Goal: Use online tool/utility: Utilize a website feature to perform a specific function

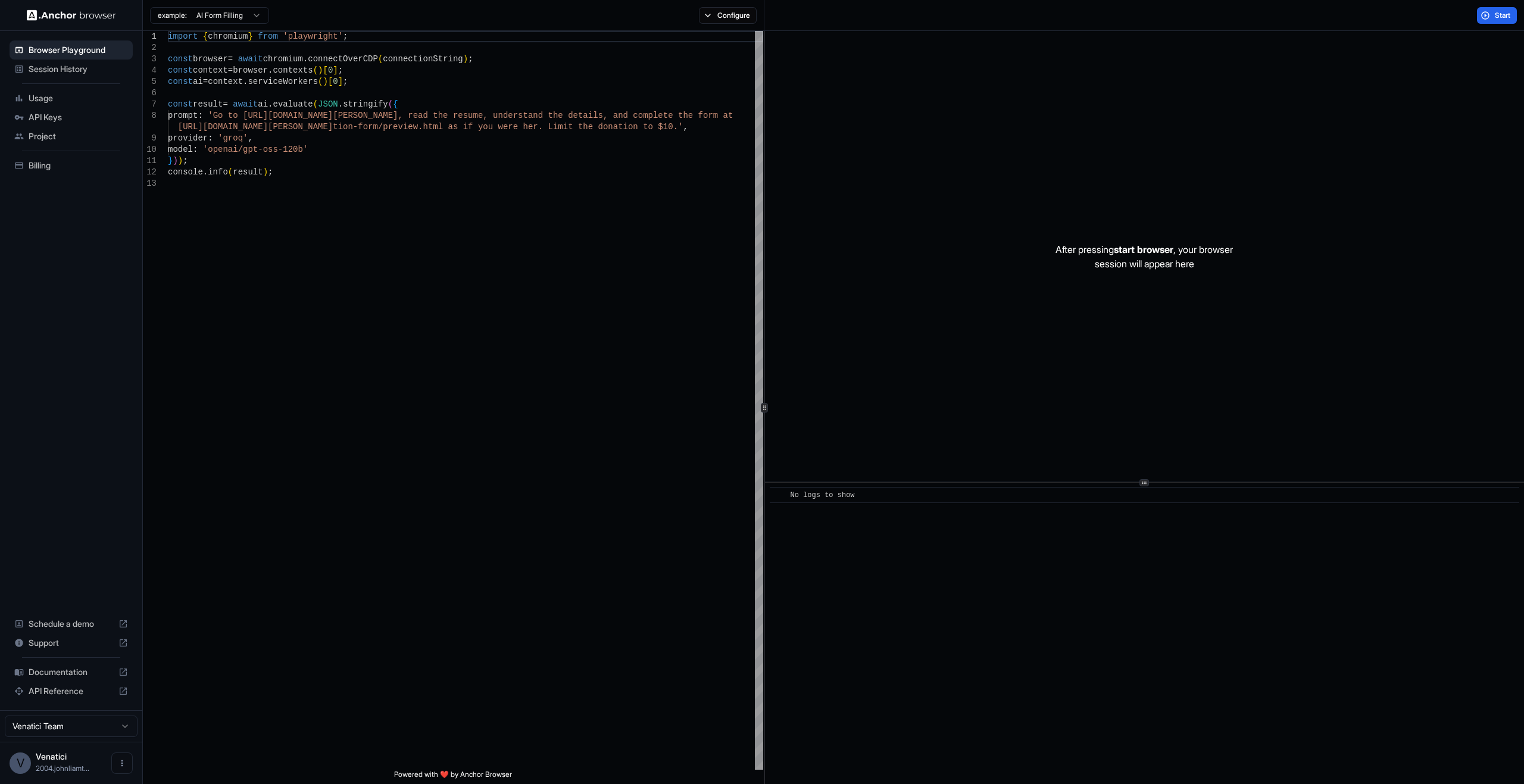
click at [93, 164] on span "Billing" at bounding box center [78, 166] width 99 height 12
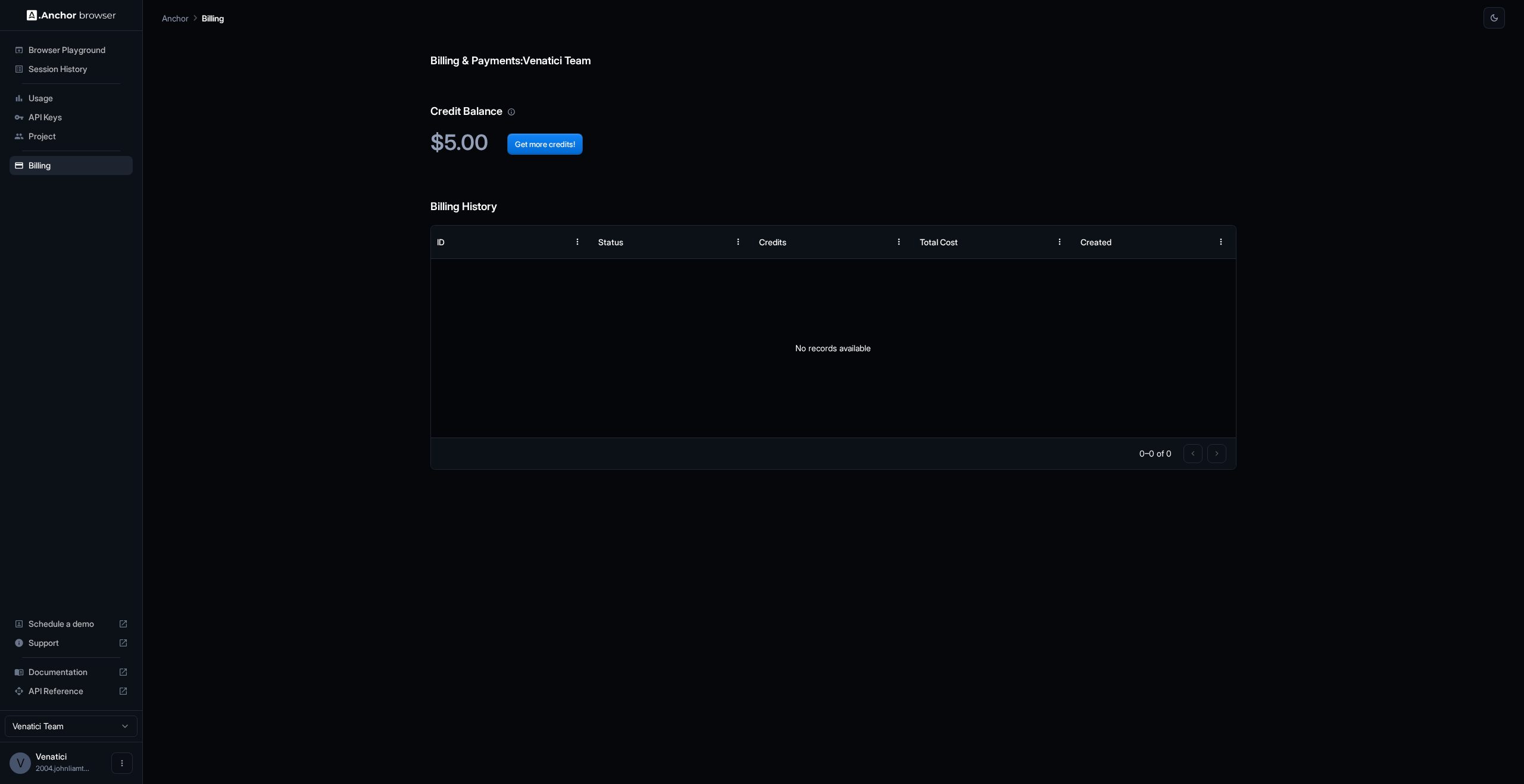
click at [68, 41] on div "Browser Playground" at bounding box center [71, 50] width 123 height 19
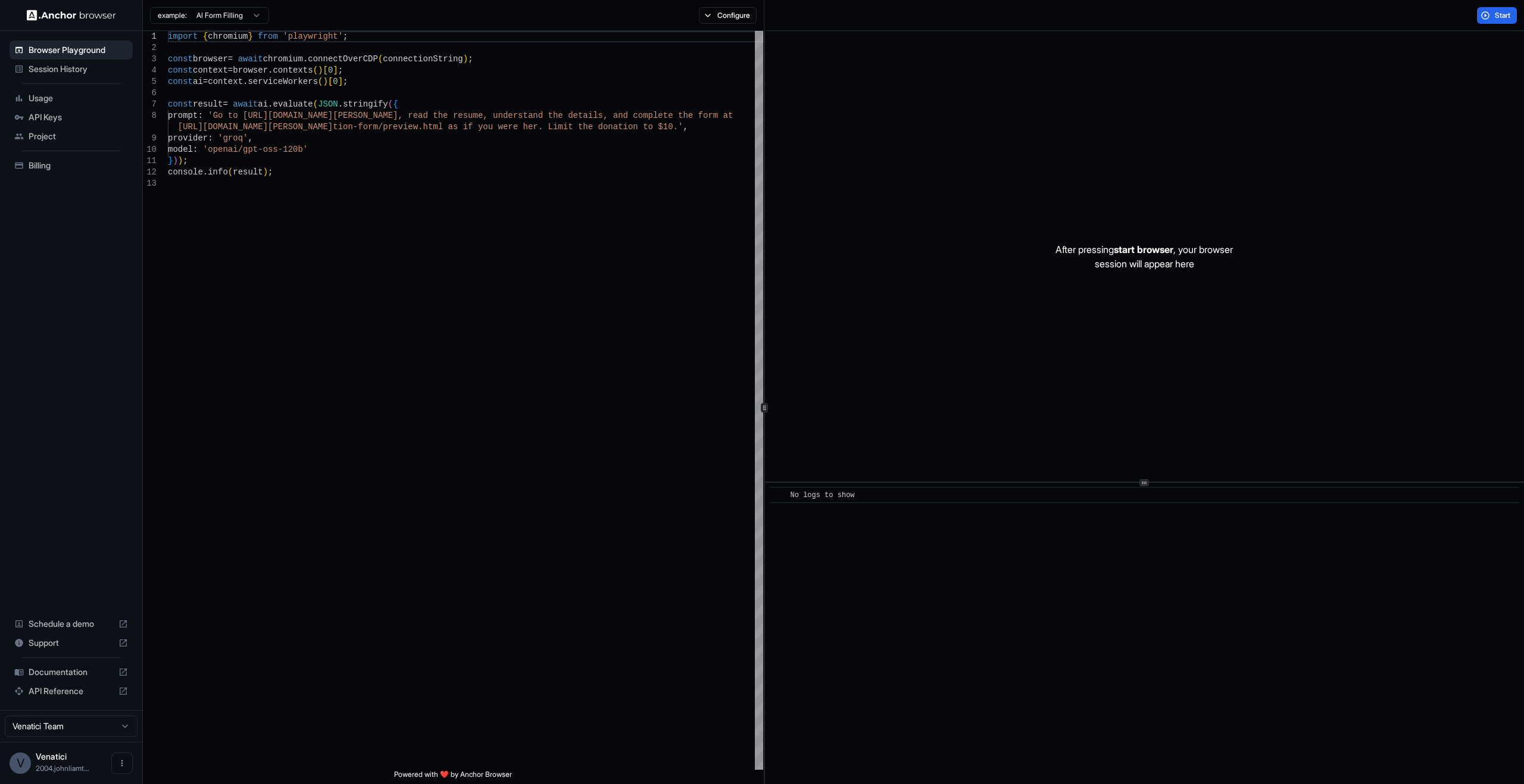
click at [1198, 259] on p "After pressing start browser , your browser session will appear here" at bounding box center [1144, 256] width 177 height 28
click at [1508, 19] on span "Start" at bounding box center [1503, 15] width 17 height 10
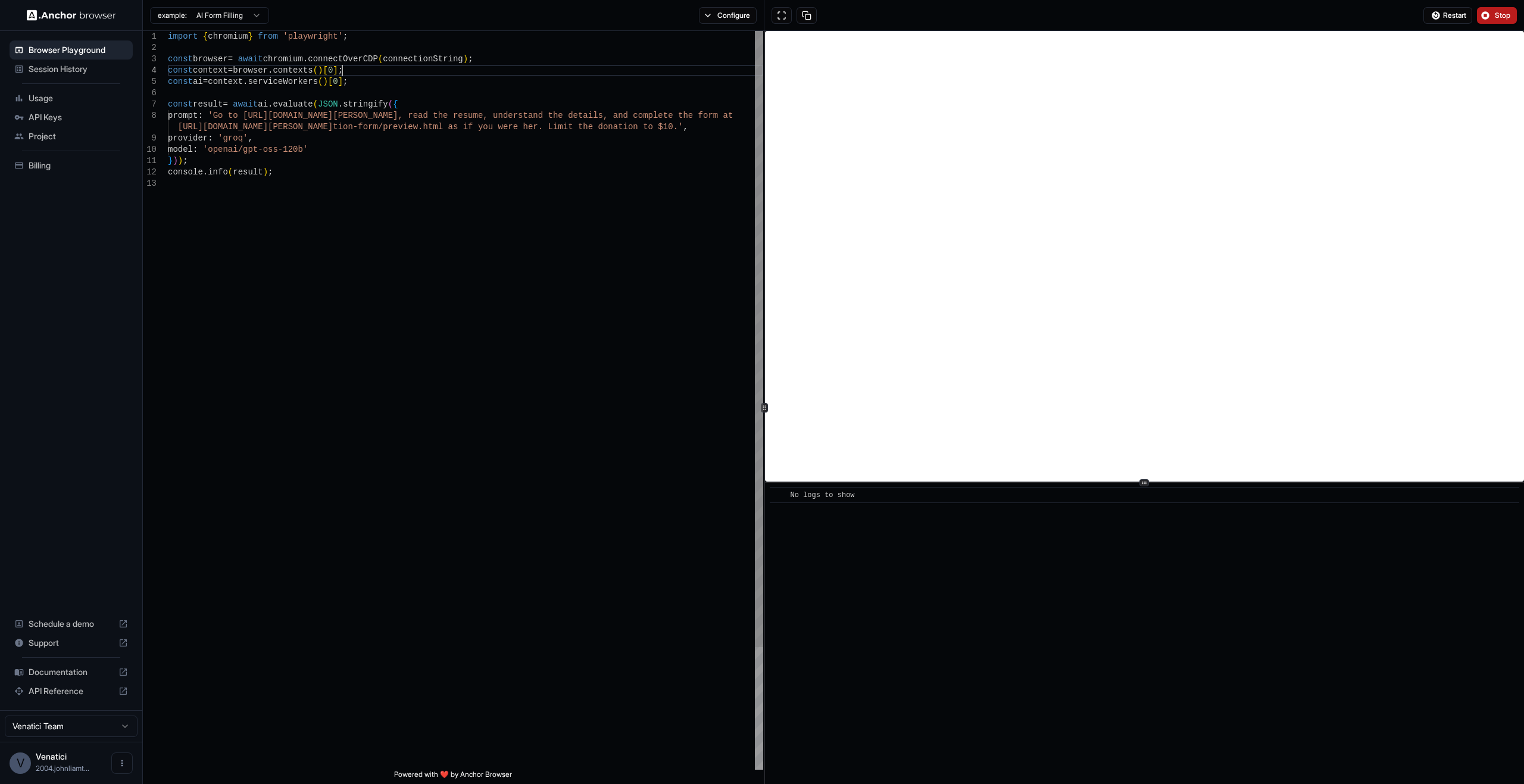
click at [379, 67] on div "import { chromium } from 'playwright' ; const browser = await chromium . connec…" at bounding box center [466, 473] width 595 height 886
click at [473, 59] on div "import { chromium } from 'playwright' ; const browser = await chromium . connec…" at bounding box center [466, 473] width 595 height 886
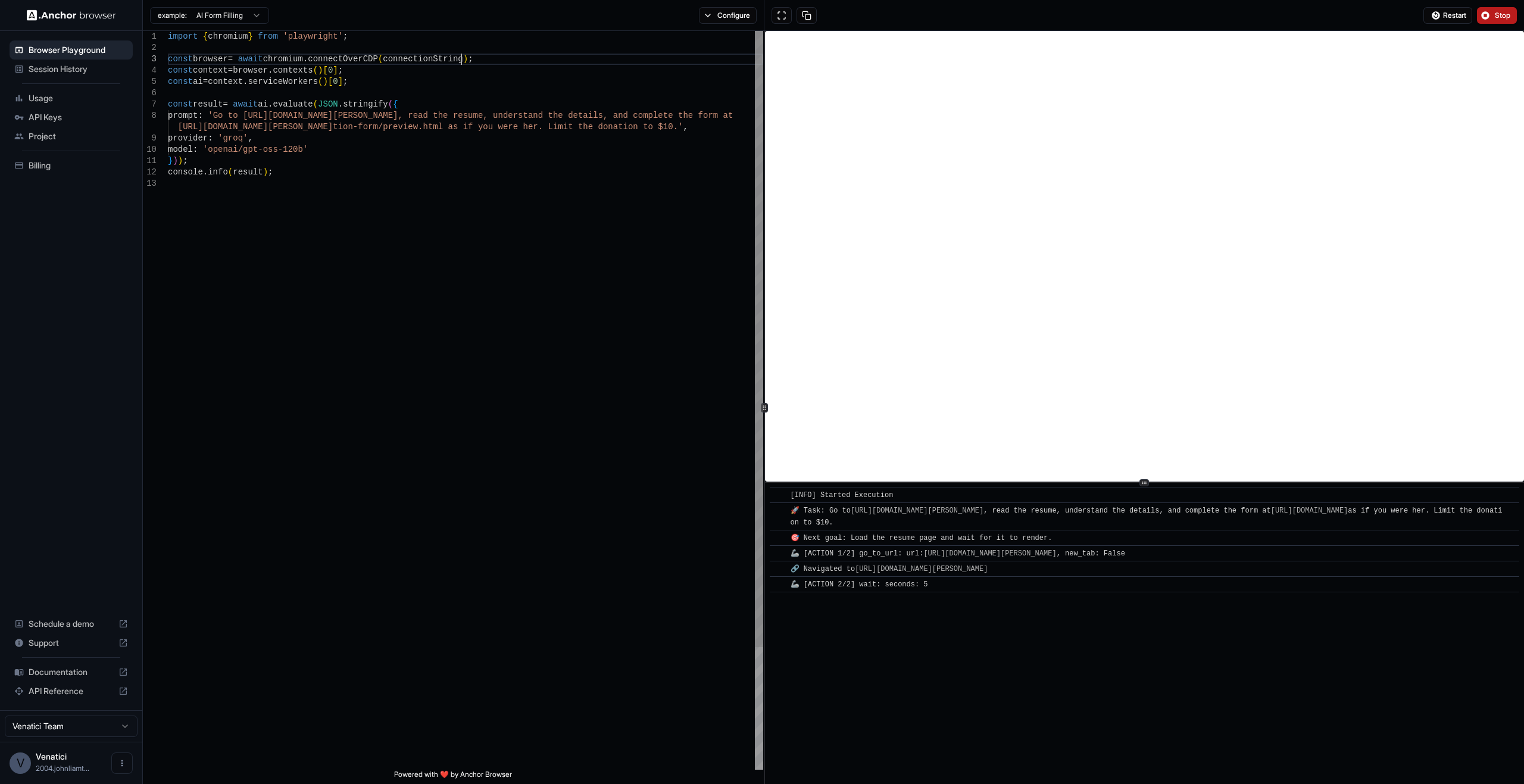
click at [371, 169] on div "import { chromium } from 'playwright' ; const browser = await chromium . connec…" at bounding box center [466, 473] width 595 height 886
click at [377, 160] on div "import { chromium } from 'playwright' ; const browser = await chromium . connec…" at bounding box center [466, 473] width 595 height 886
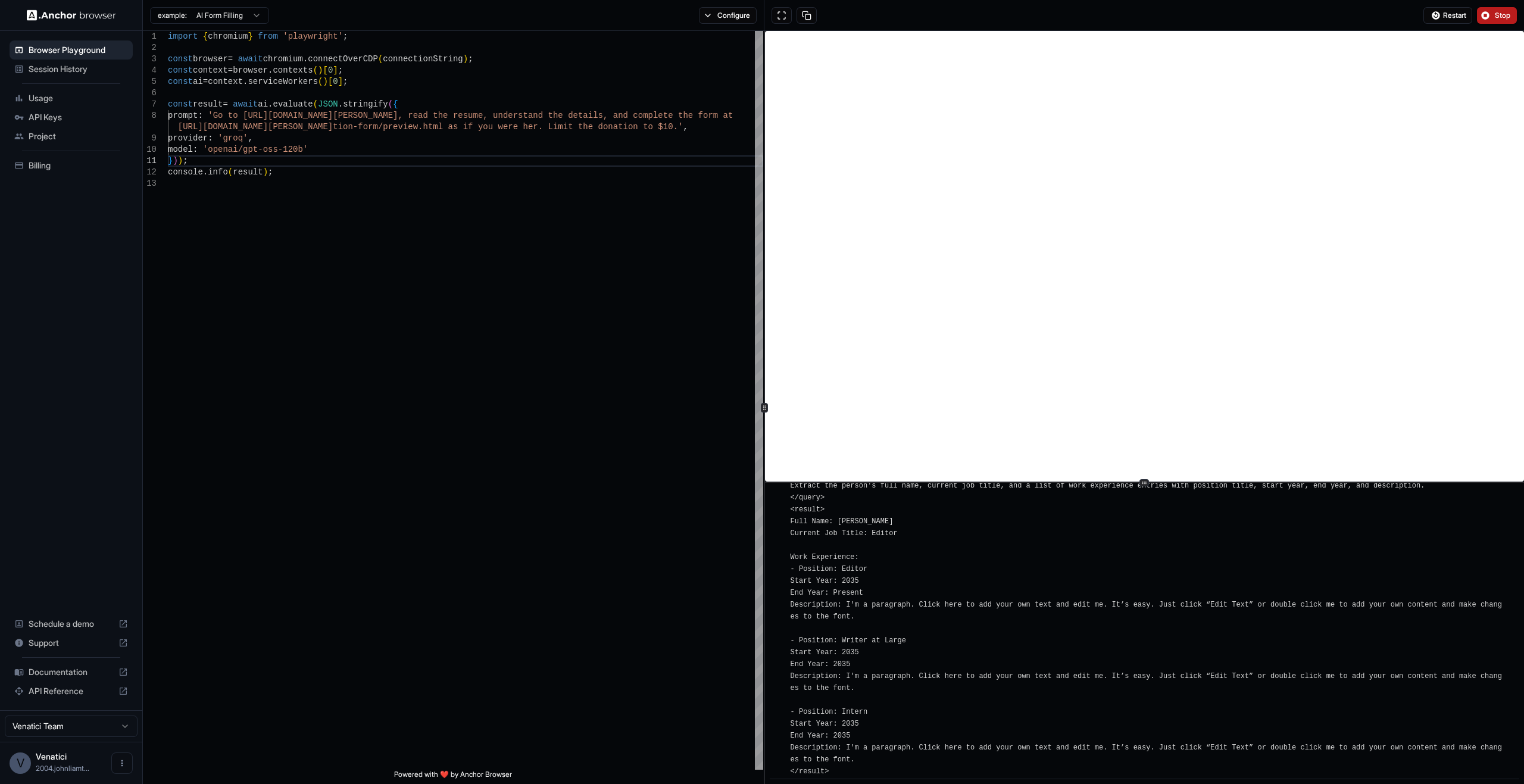
scroll to position [1213, 0]
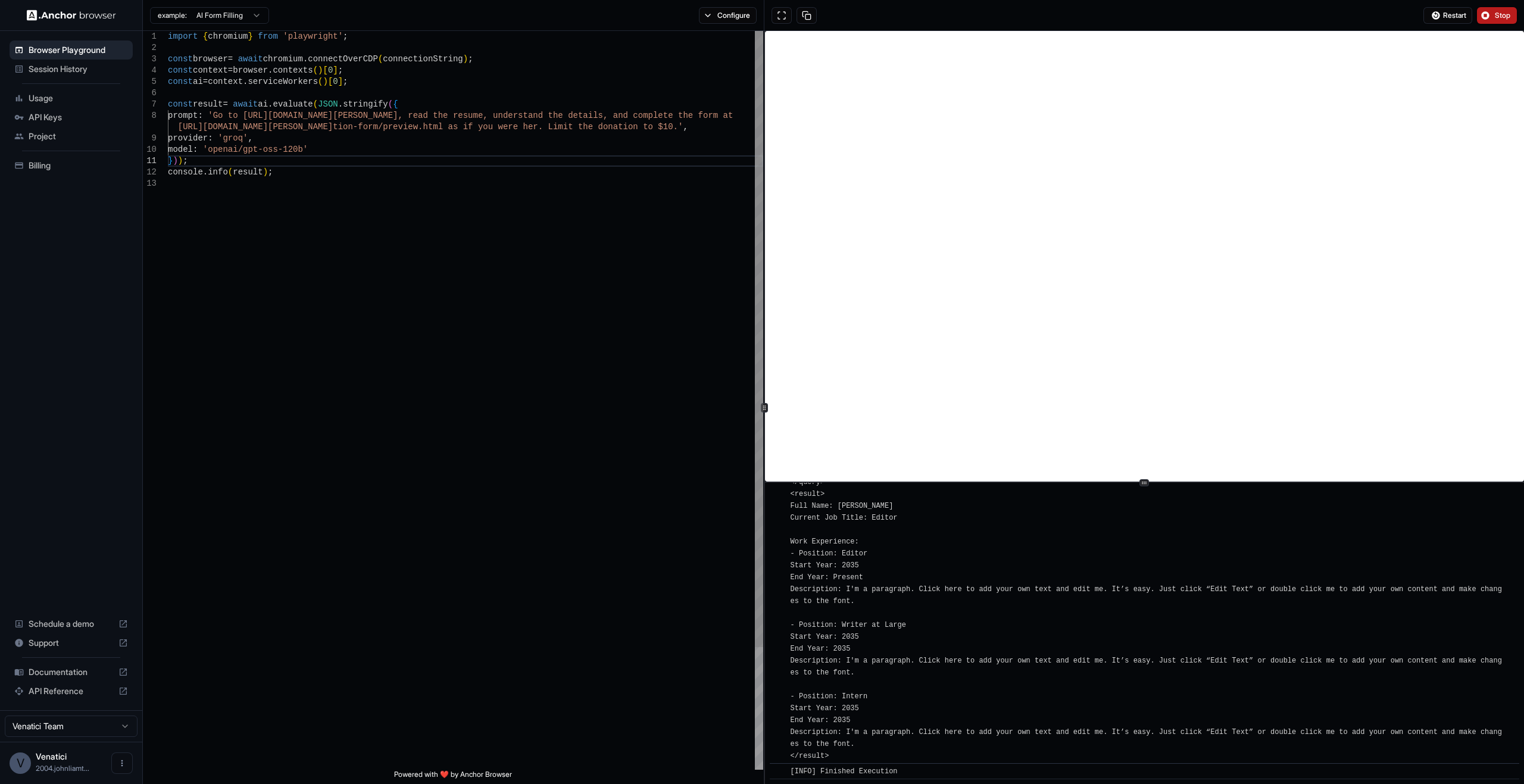
click at [442, 59] on div "import { chromium } from 'playwright' ; const browser = await chromium . connec…" at bounding box center [466, 473] width 595 height 886
click at [339, 114] on div "import { chromium } from 'playwright' ; const browser = await chromium . connec…" at bounding box center [466, 473] width 595 height 886
drag, startPoint x: 220, startPoint y: 113, endPoint x: 427, endPoint y: 123, distance: 207.2
click at [427, 123] on div "import { chromium } from 'playwright' ; const browser = await chromium . connec…" at bounding box center [466, 473] width 595 height 886
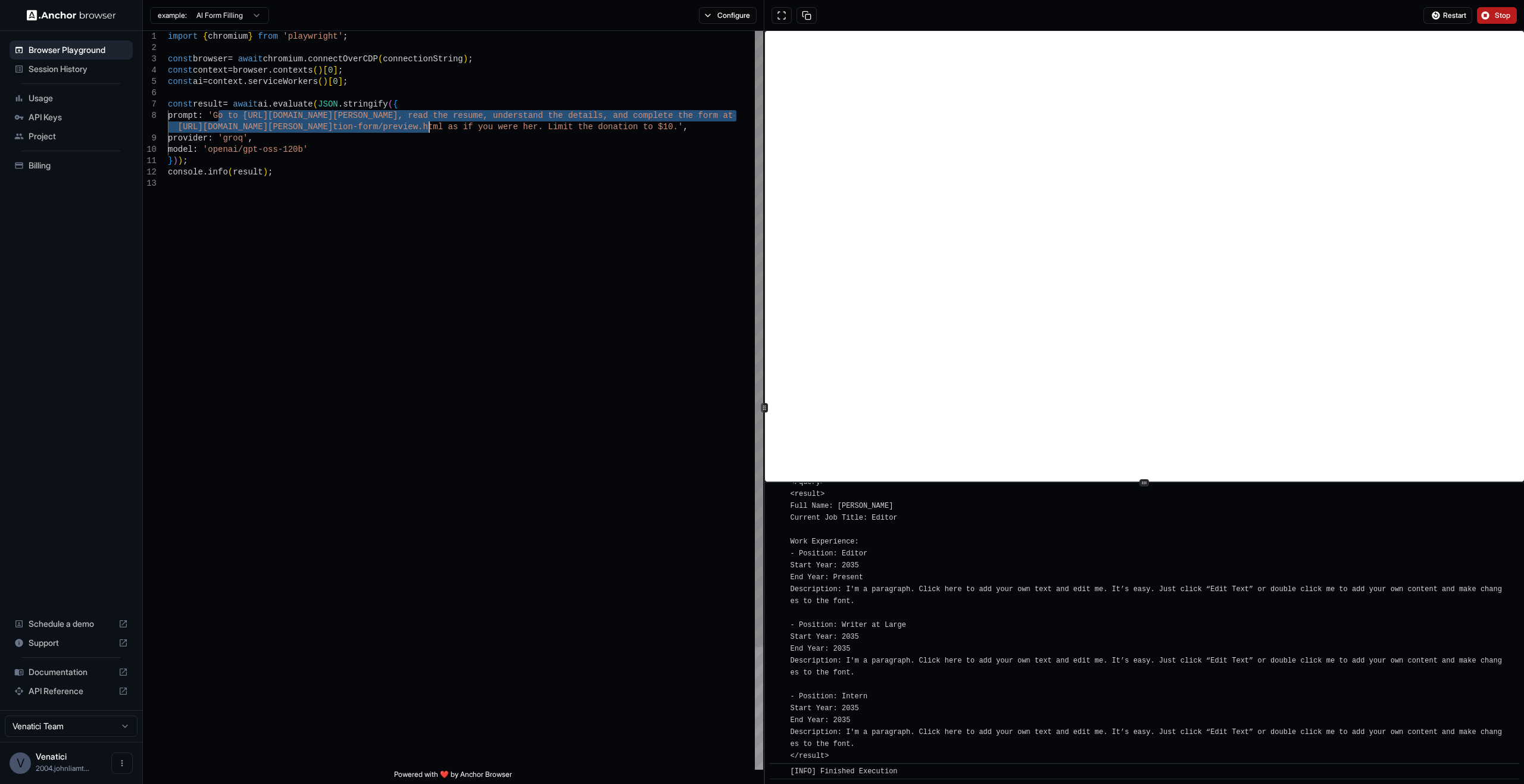
click at [427, 122] on div "import { chromium } from 'playwright' ; const browser = await chromium . connec…" at bounding box center [466, 473] width 595 height 886
drag, startPoint x: 247, startPoint y: 113, endPoint x: 721, endPoint y: 129, distance: 474.3
click at [721, 129] on div "import { chromium } from 'playwright' ; const browser = await chromium . connec…" at bounding box center [466, 473] width 595 height 886
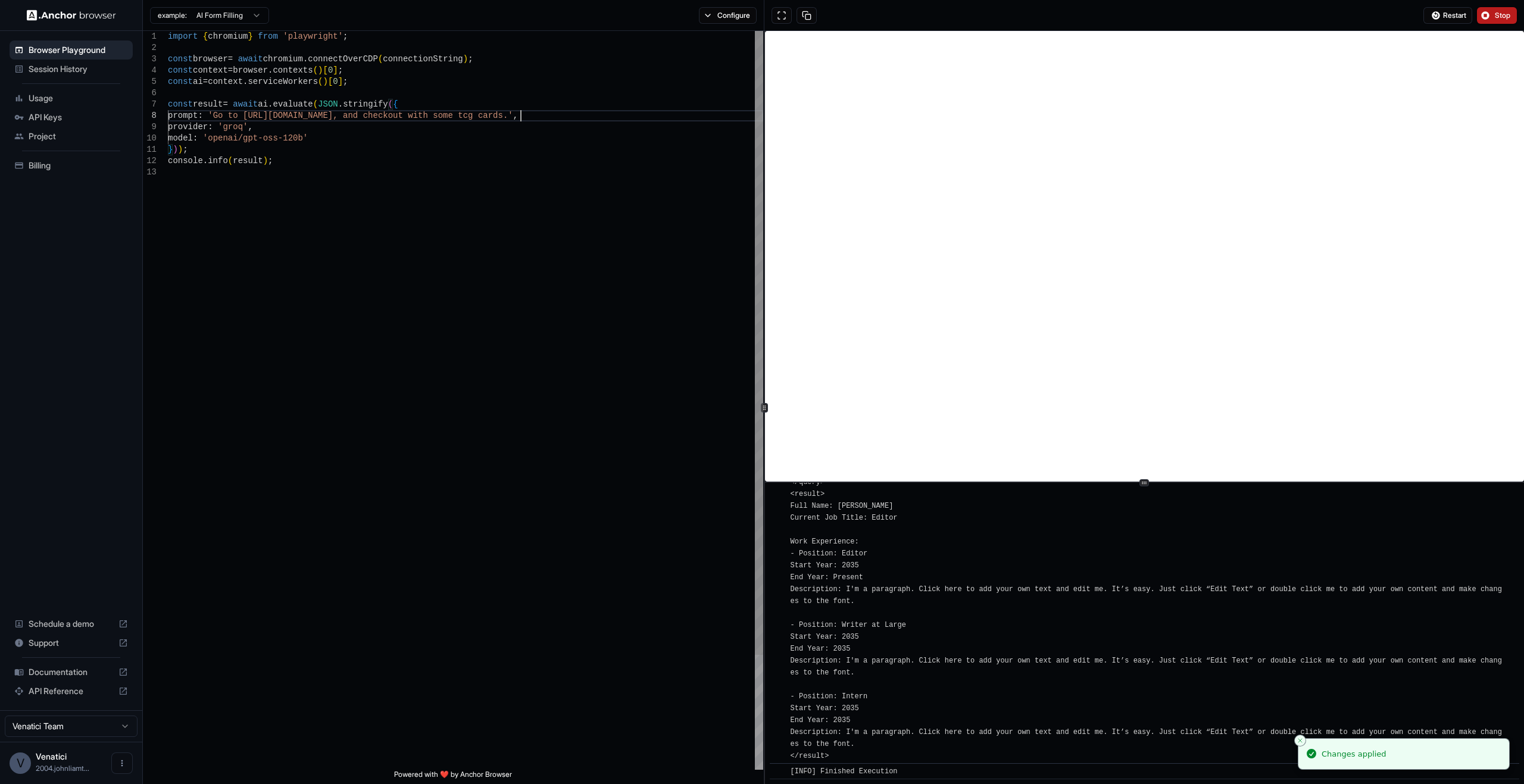
scroll to position [33, 0]
click at [630, 157] on div "import { chromium } from 'playwright' ; const browser = await chromium . connec…" at bounding box center [466, 468] width 595 height 874
click at [1499, 10] on button "Stop" at bounding box center [1497, 15] width 40 height 17
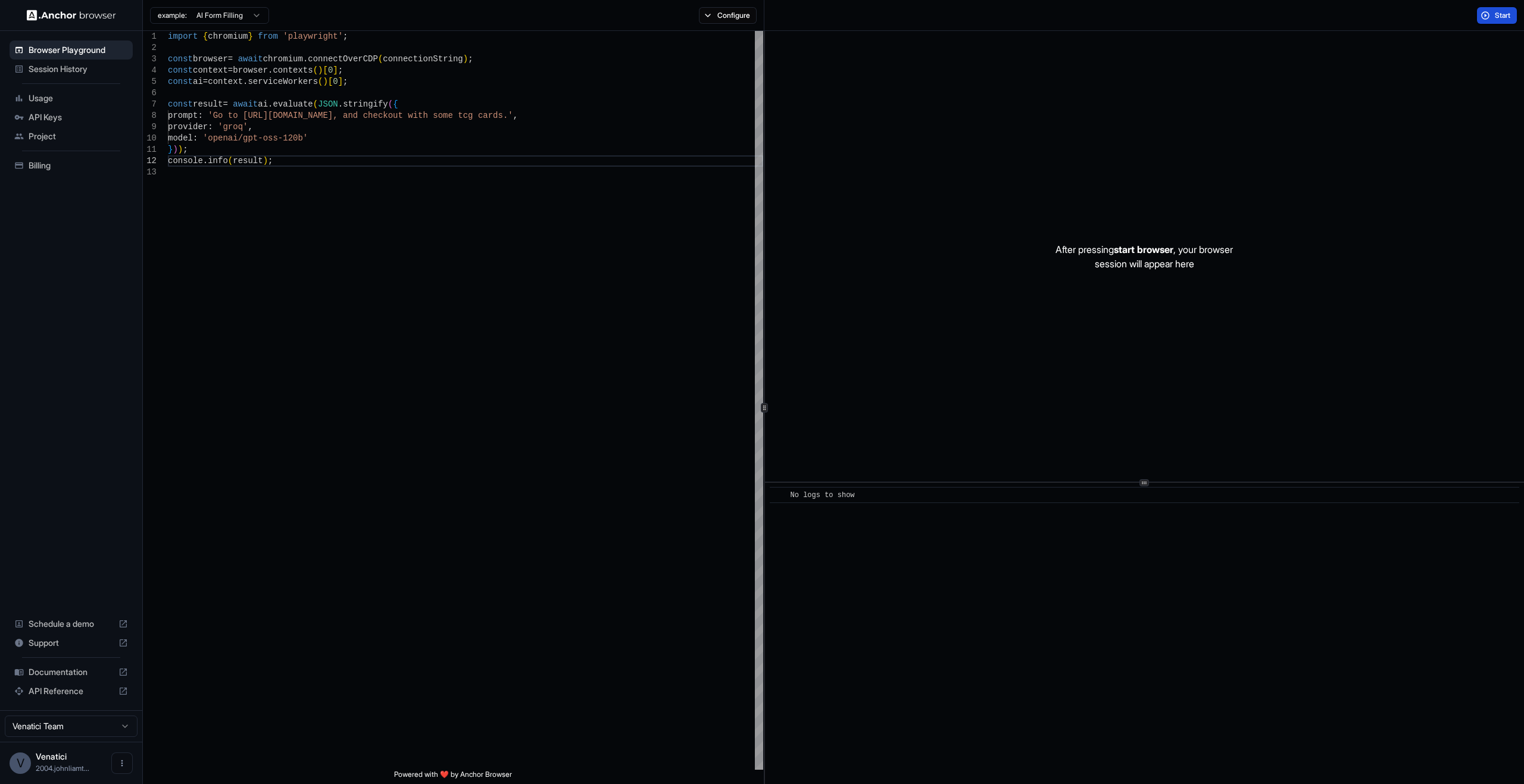
click at [1503, 11] on span "Start" at bounding box center [1503, 15] width 17 height 10
click at [1512, 11] on span "Start" at bounding box center [1503, 15] width 17 height 10
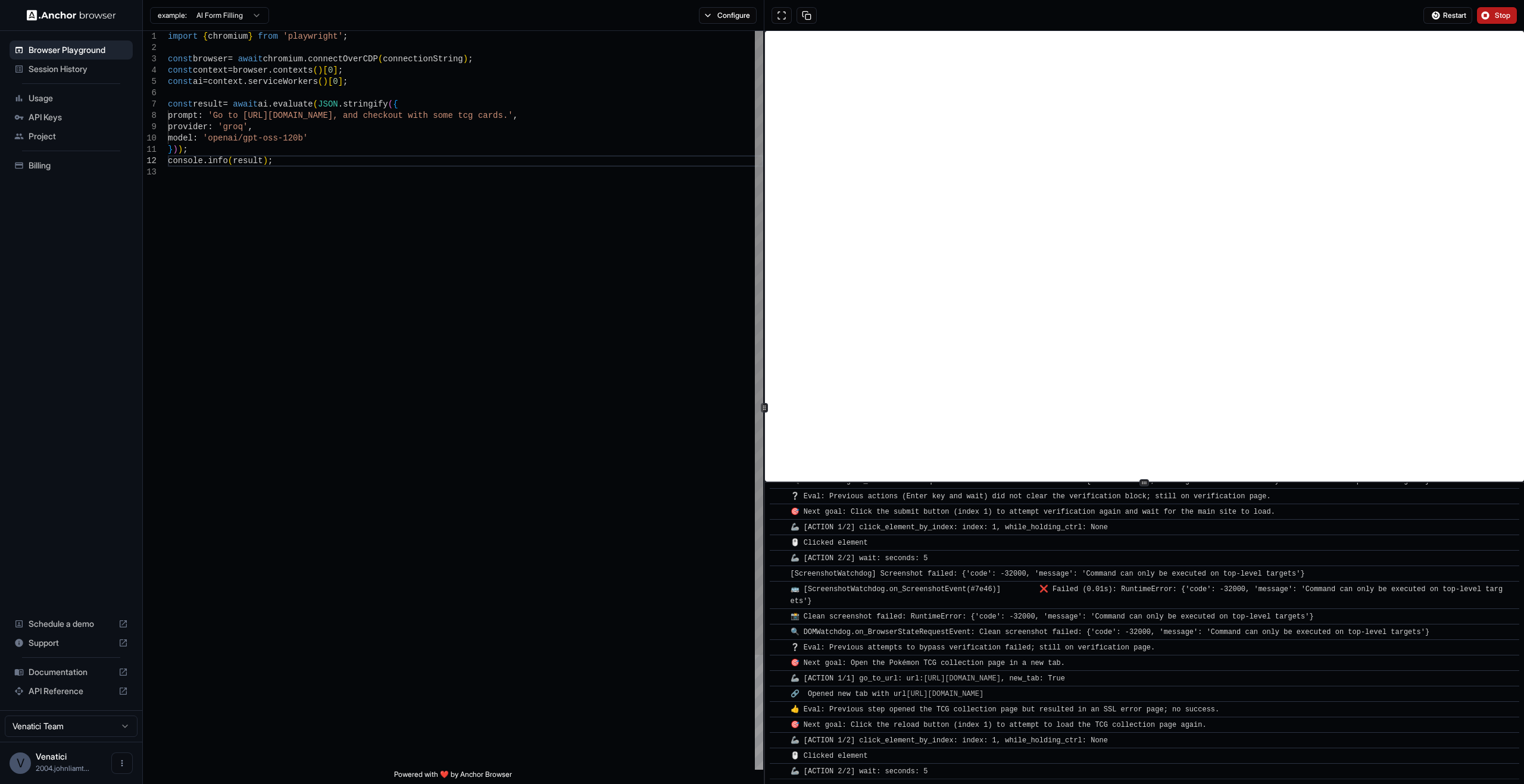
scroll to position [33, 0]
drag, startPoint x: 269, startPoint y: 58, endPoint x: 512, endPoint y: 48, distance: 243.2
click at [528, 58] on div "import { chromium } from 'playwright' ; const browser = await chromium . connec…" at bounding box center [466, 468] width 595 height 874
click at [505, 48] on div "import { chromium } from 'playwright' ; const browser = await chromium . connec…" at bounding box center [466, 468] width 595 height 874
drag, startPoint x: 488, startPoint y: 59, endPoint x: 158, endPoint y: 56, distance: 330.0
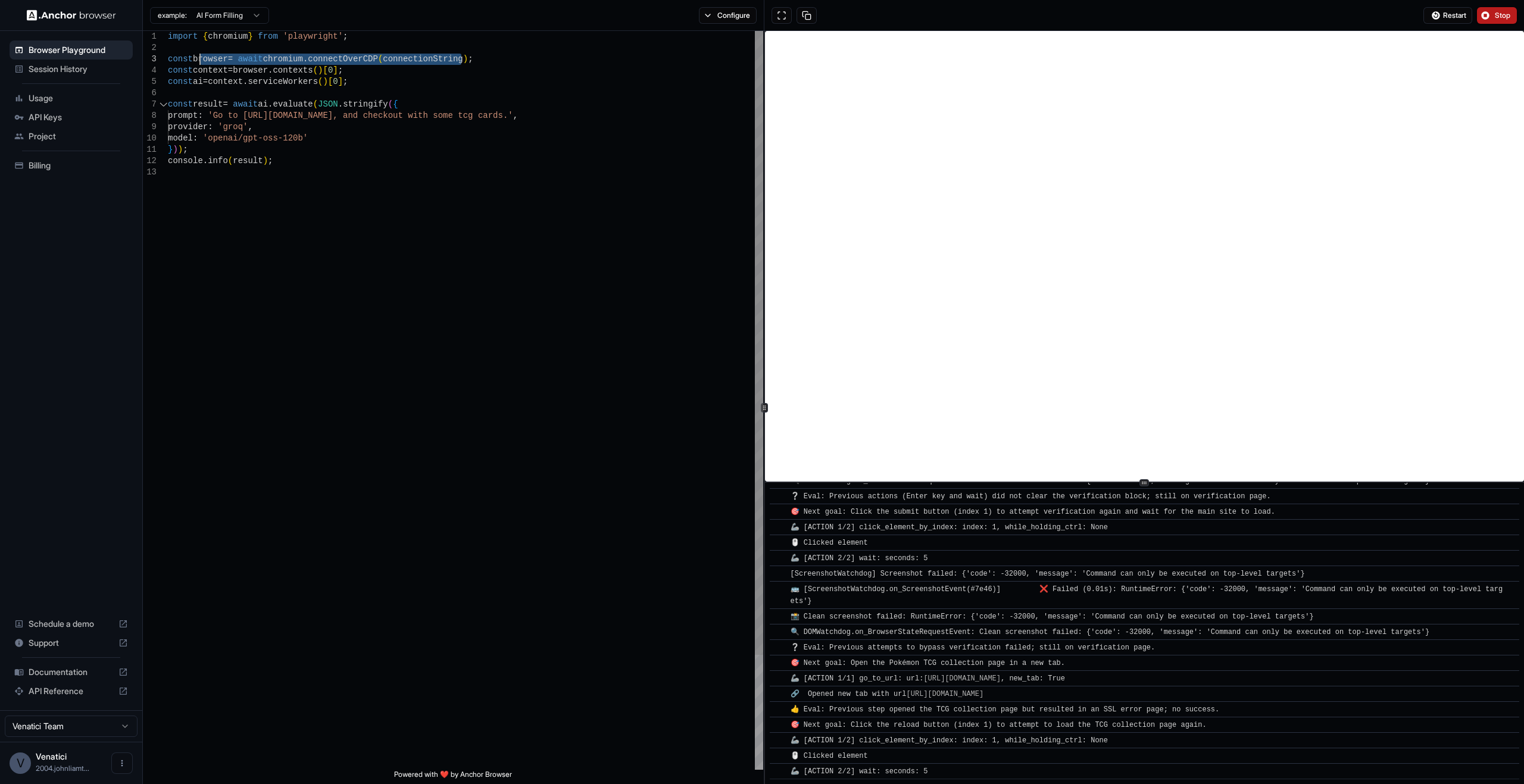
click at [168, 55] on div "import { chromium } from 'playwright' ; const browser = await chromium . connec…" at bounding box center [466, 468] width 595 height 874
click at [583, 113] on div "import { chromium } from 'playwright' ; const browser = await chromium . connec…" at bounding box center [466, 468] width 595 height 874
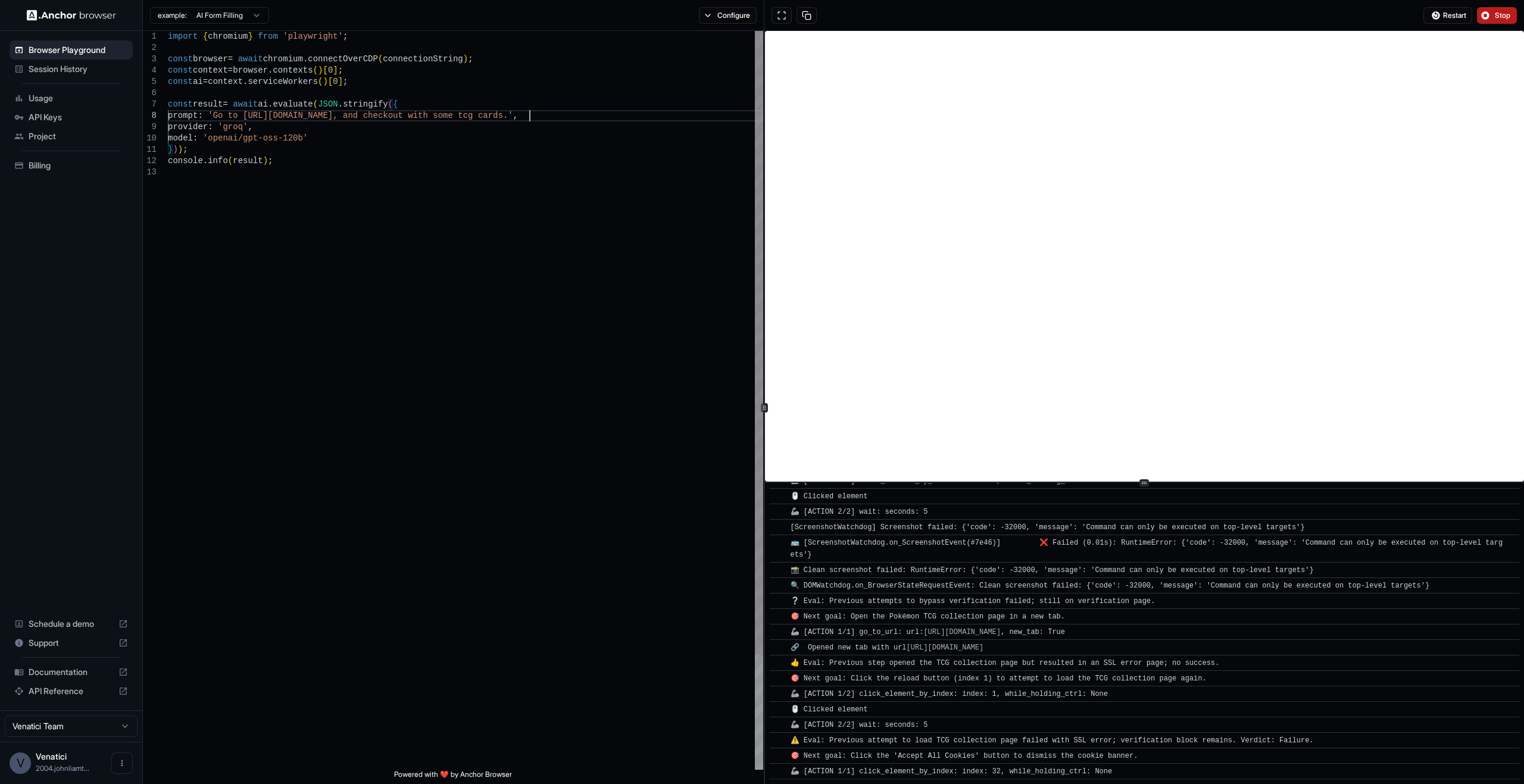
scroll to position [910, 0]
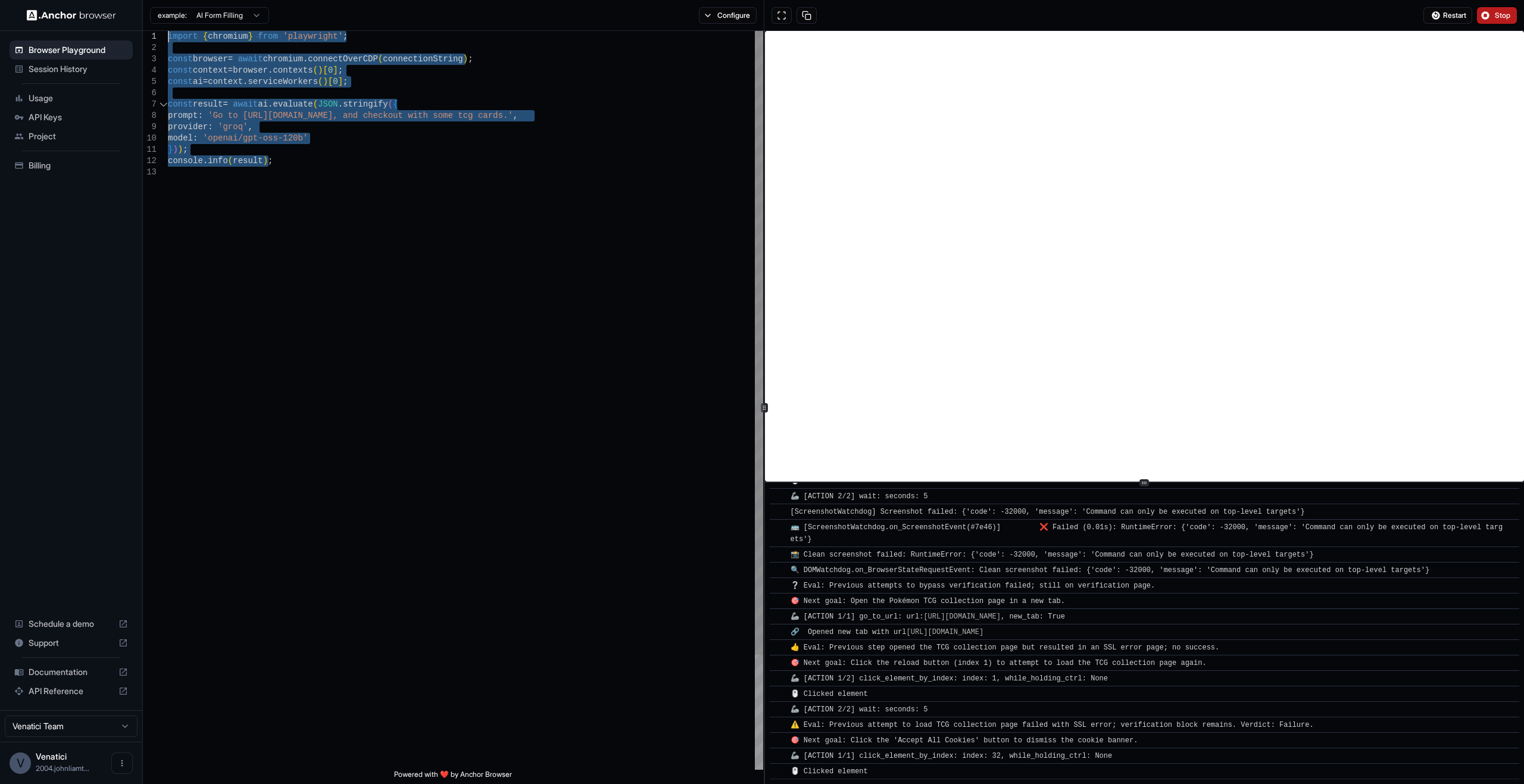
drag, startPoint x: 423, startPoint y: 231, endPoint x: 145, endPoint y: 104, distance: 305.6
click at [168, 31] on div "import { chromium } from 'playwright' ; const browser = await chromium . connec…" at bounding box center [466, 468] width 595 height 874
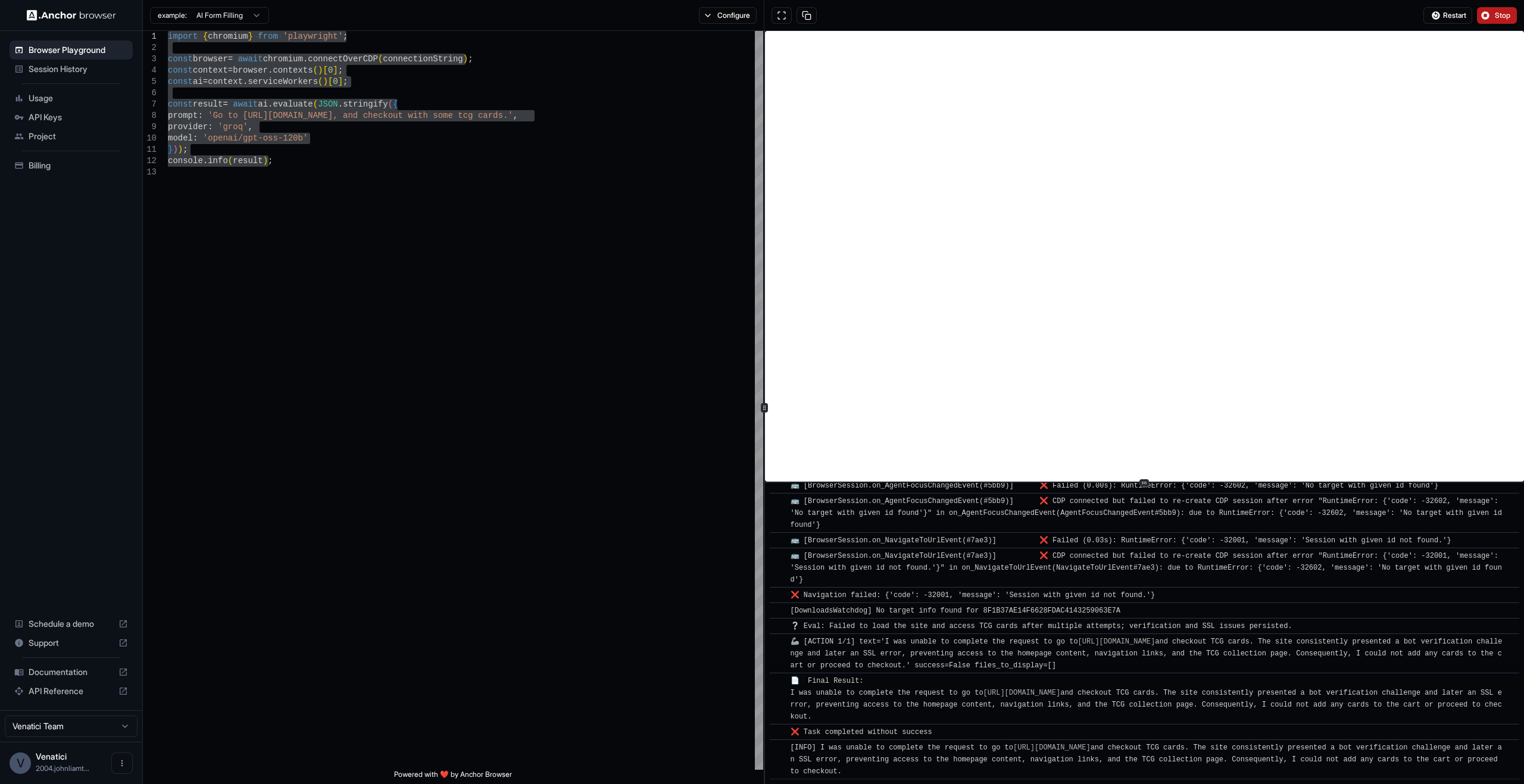
scroll to position [1443, 0]
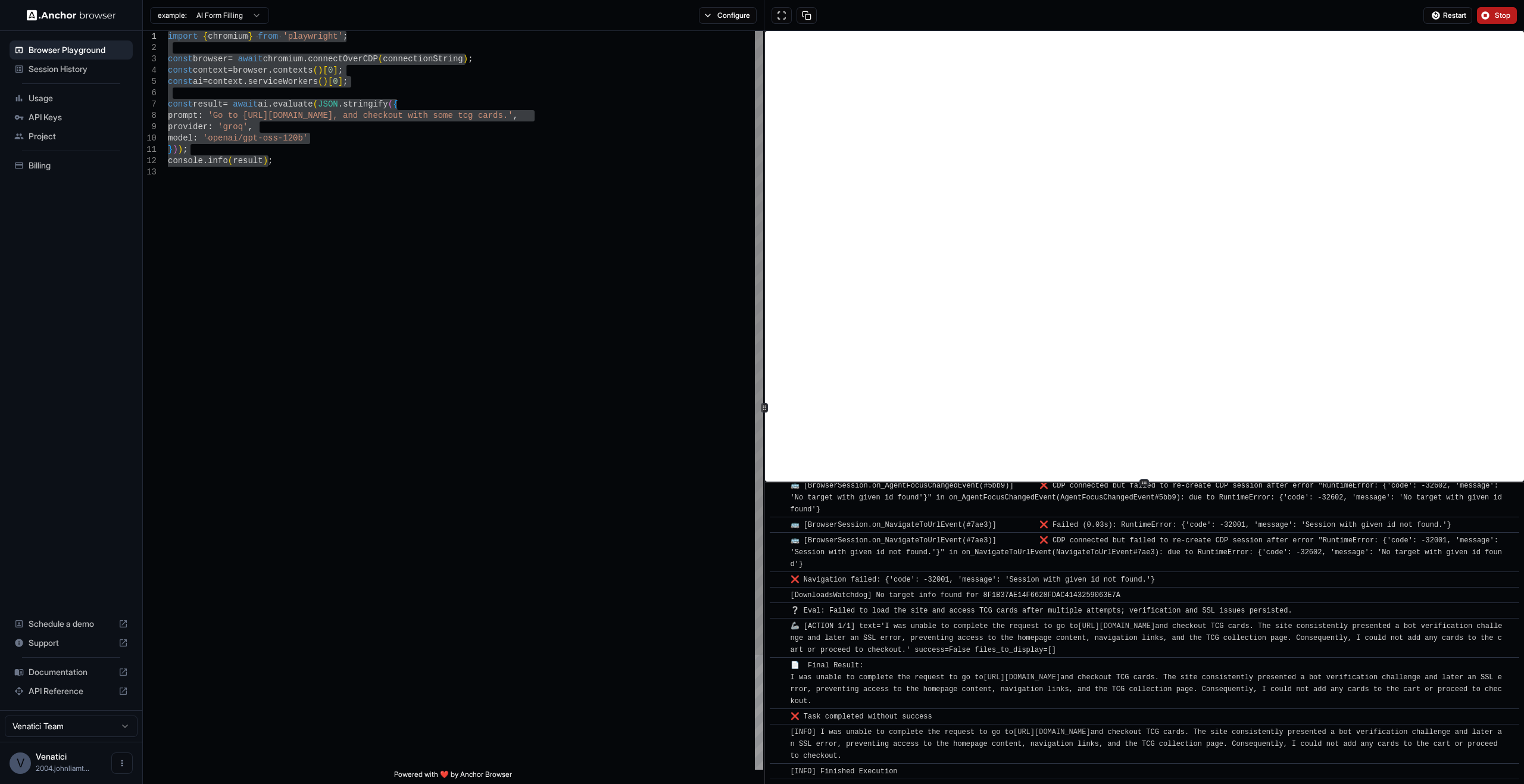
click at [413, 61] on div "import { chromium } from 'playwright' ; const browser = await chromium . connec…" at bounding box center [466, 468] width 595 height 874
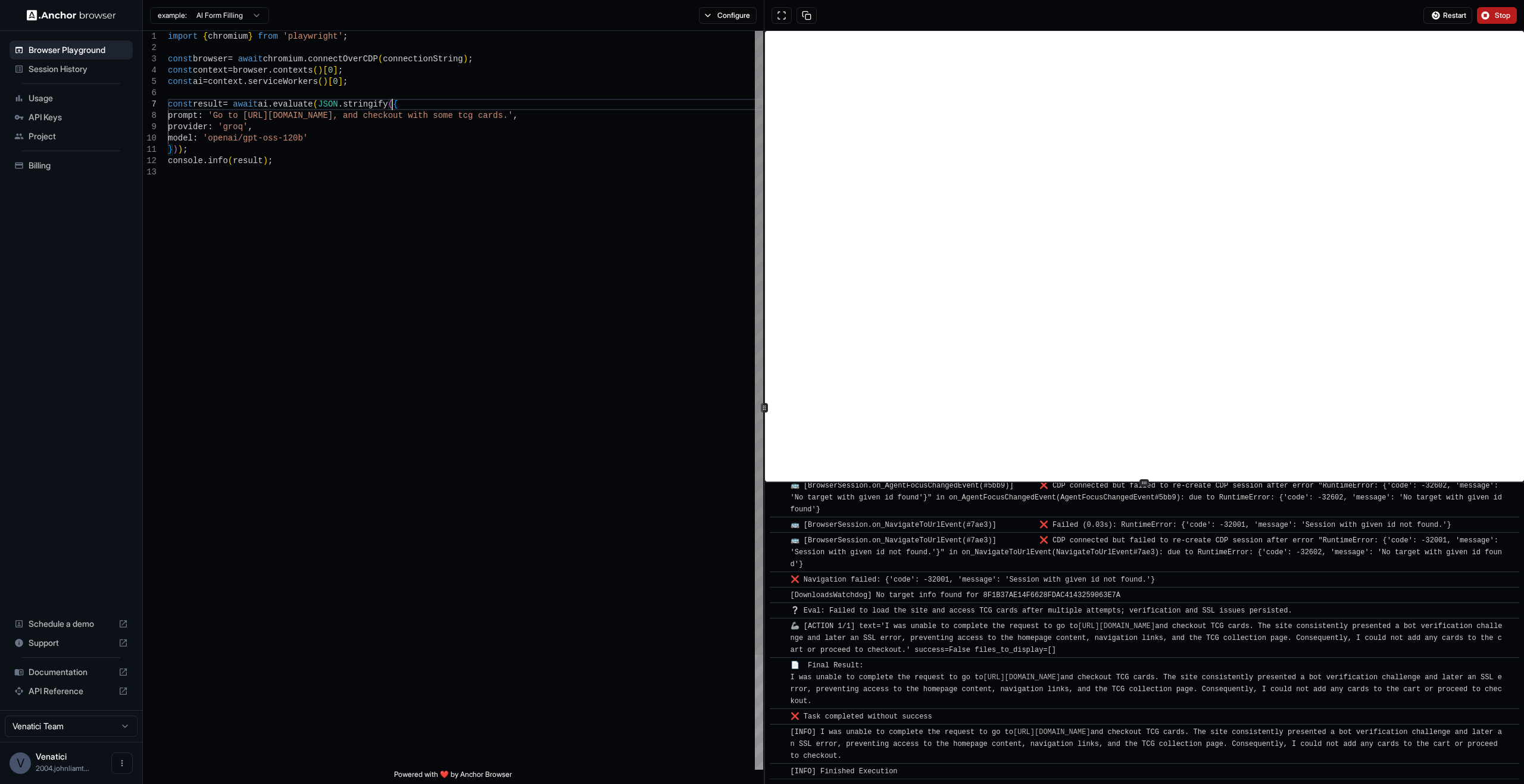
click at [418, 102] on div "import { chromium } from 'playwright' ; const browser = await chromium . connec…" at bounding box center [466, 468] width 595 height 874
click at [517, 116] on div "import { chromium } from 'playwright' ; const browser = await chromium . connec…" at bounding box center [466, 468] width 595 height 874
click at [537, 200] on div "import { chromium } from 'playwright' ; const browser = await chromium . connec…" at bounding box center [466, 468] width 595 height 874
click at [210, 17] on html "**********" at bounding box center [762, 392] width 1524 height 784
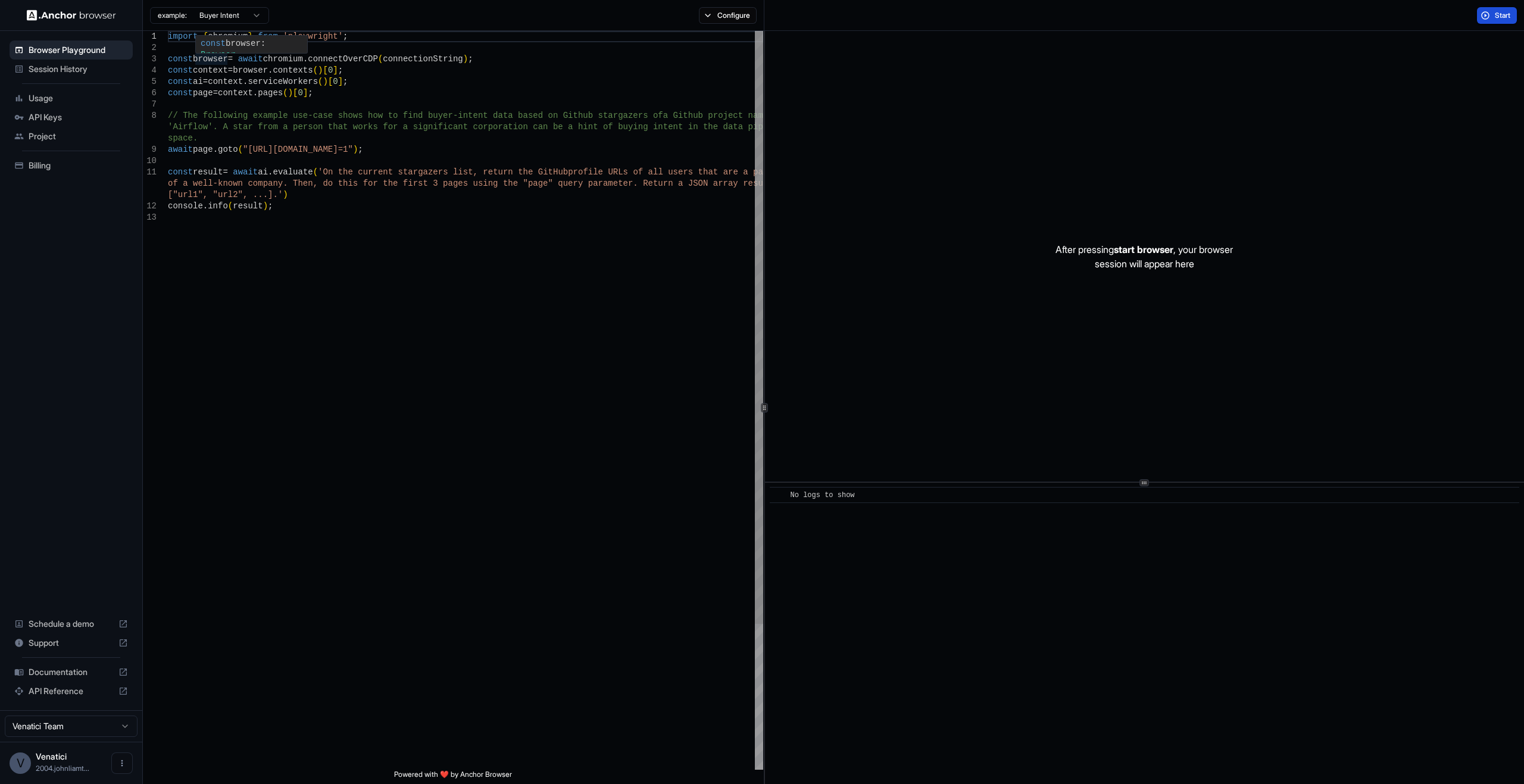
scroll to position [0, 0]
type textarea "**********"
click at [361, 189] on div "import { chromium } from 'playwright' ; const browser = await chromium . connec…" at bounding box center [466, 490] width 595 height 919
click at [585, 193] on div "import { chromium } from 'playwright' ; const browser = await chromium . connec…" at bounding box center [466, 490] width 595 height 919
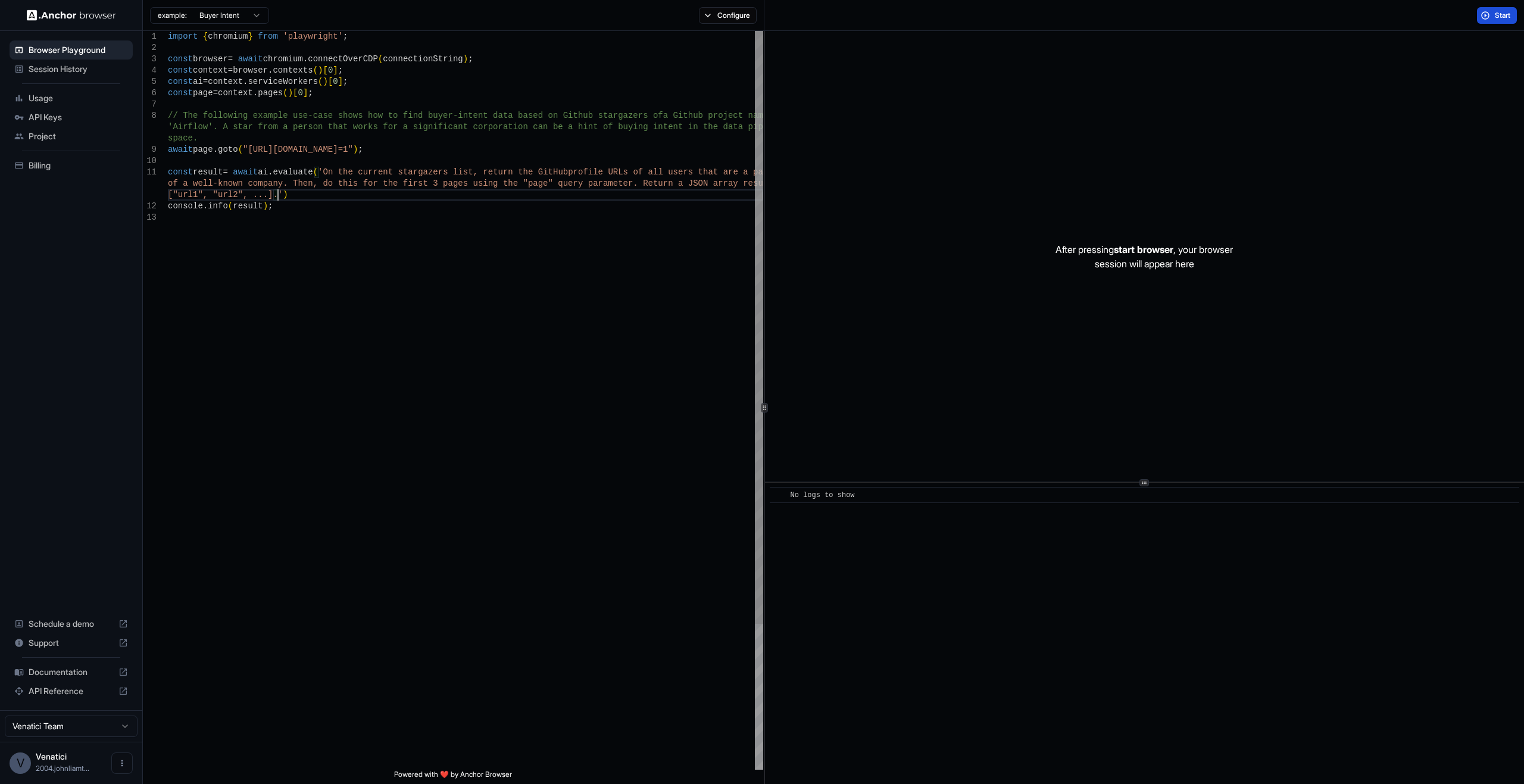
click at [438, 191] on div "import { chromium } from 'playwright' ; const browser = await chromium . connec…" at bounding box center [466, 490] width 595 height 919
click at [404, 177] on div "import { chromium } from 'playwright' ; const browser = await chromium . connec…" at bounding box center [466, 490] width 595 height 919
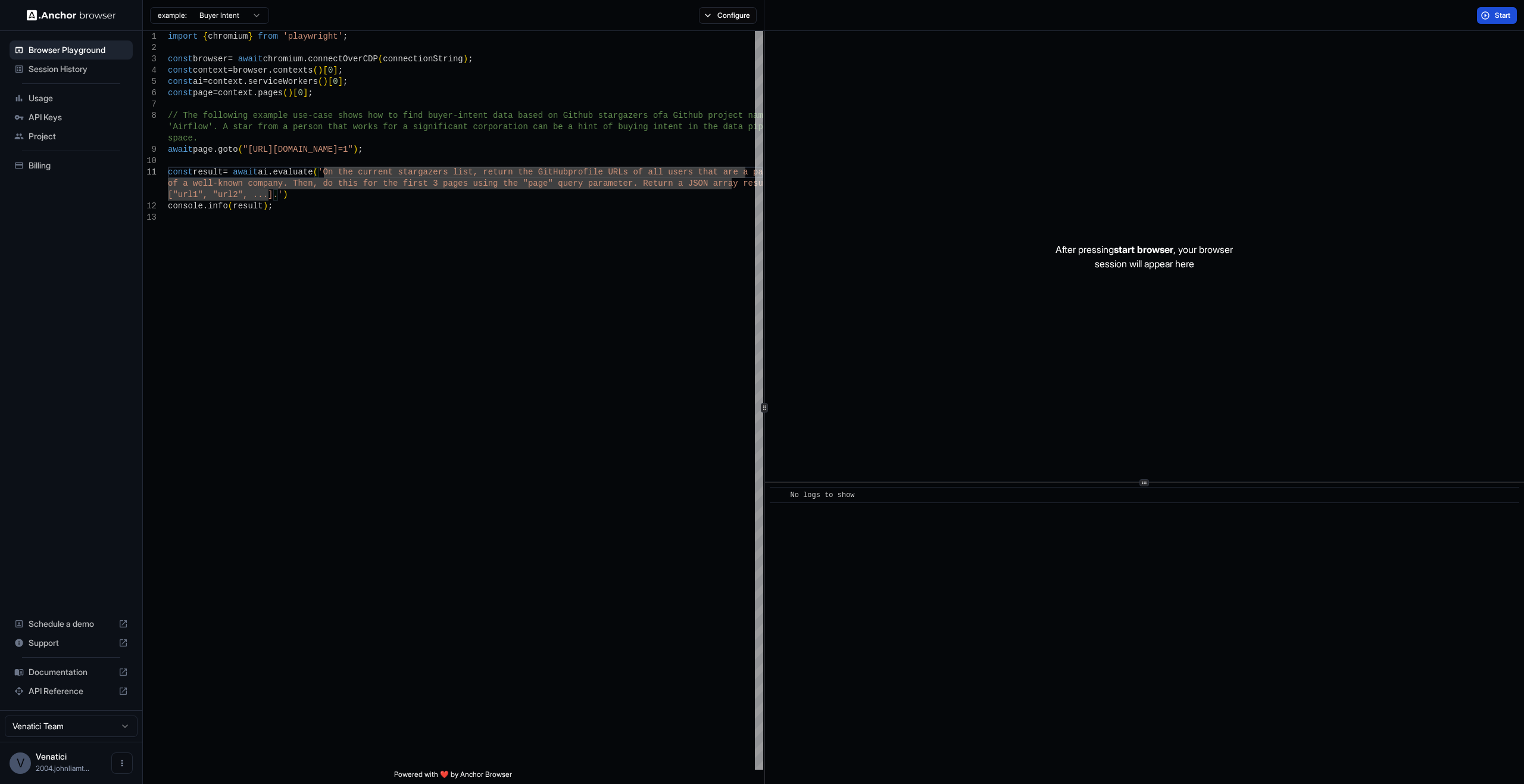
click at [1474, 17] on div "Start" at bounding box center [1497, 15] width 54 height 17
click at [1482, 17] on button "Start" at bounding box center [1497, 15] width 40 height 17
click at [619, 271] on div "import { chromium } from 'playwright' ; const browser = await chromium . connec…" at bounding box center [466, 490] width 595 height 919
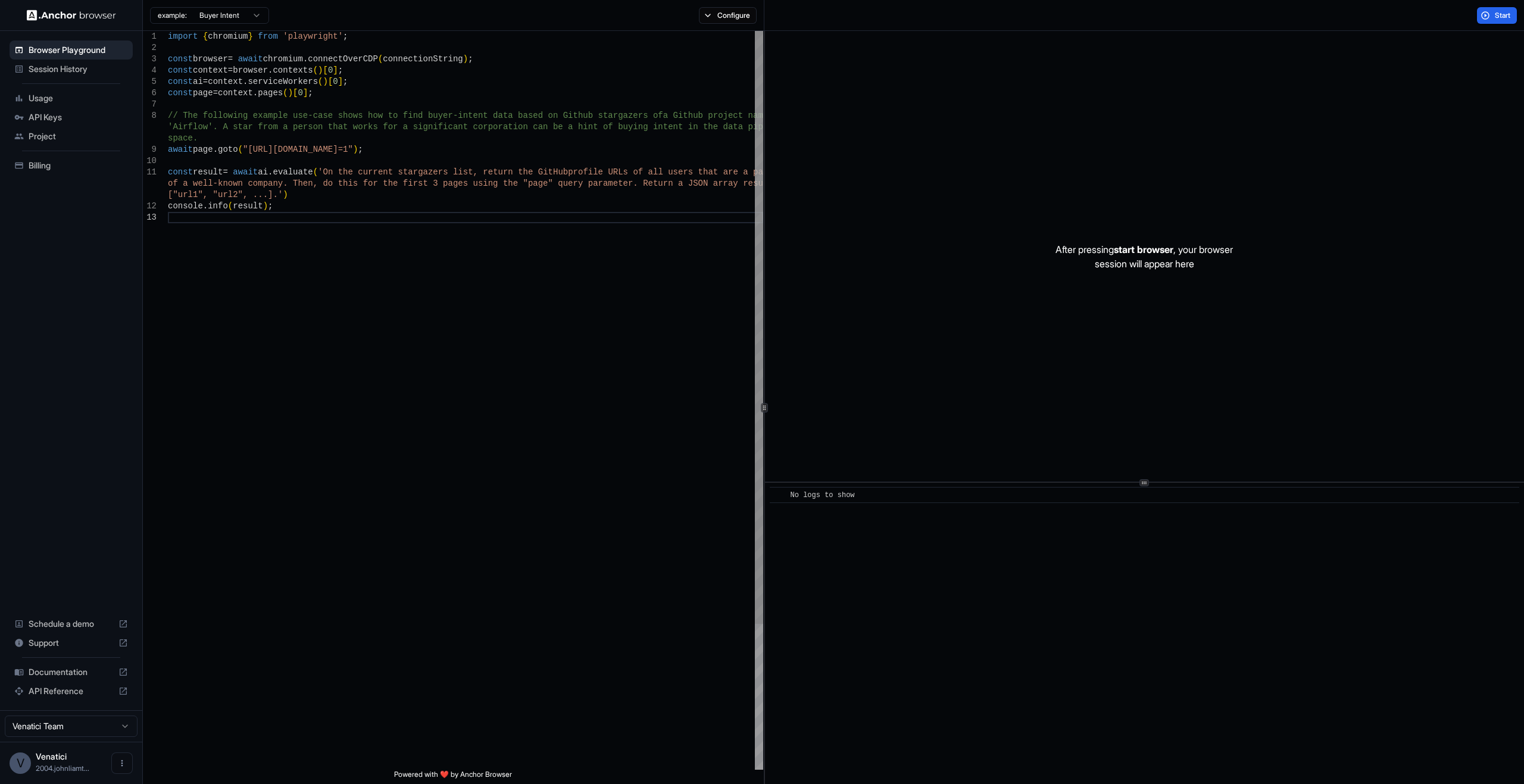
click at [396, 331] on div "import { chromium } from 'playwright' ; const browser = await chromium . connec…" at bounding box center [466, 490] width 595 height 919
click at [400, 335] on div "import { chromium } from 'playwright' ; const browser = await chromium . connec…" at bounding box center [466, 490] width 595 height 919
click at [432, 372] on div "import { chromium } from 'playwright' ; const browser = await chromium . connec…" at bounding box center [466, 490] width 595 height 919
